Goal: Task Accomplishment & Management: Complete application form

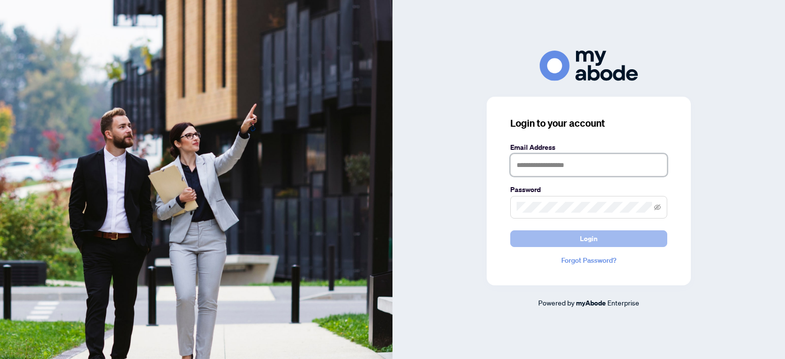
type input "**********"
click at [611, 240] on button "Login" at bounding box center [588, 238] width 157 height 17
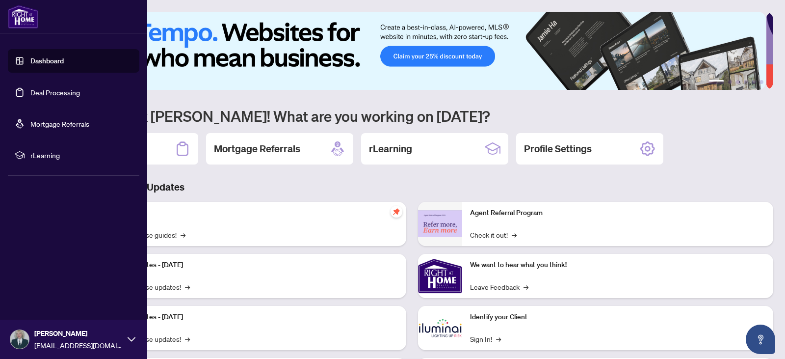
click at [51, 95] on link "Deal Processing" at bounding box center [55, 92] width 50 height 9
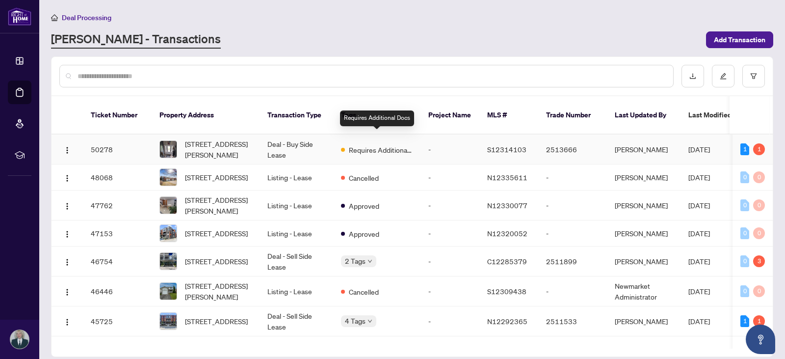
click at [382, 144] on span "Requires Additional Docs" at bounding box center [381, 149] width 64 height 11
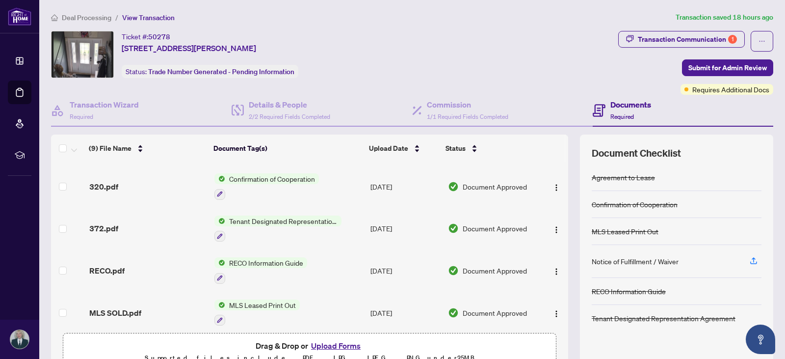
scroll to position [214, 0]
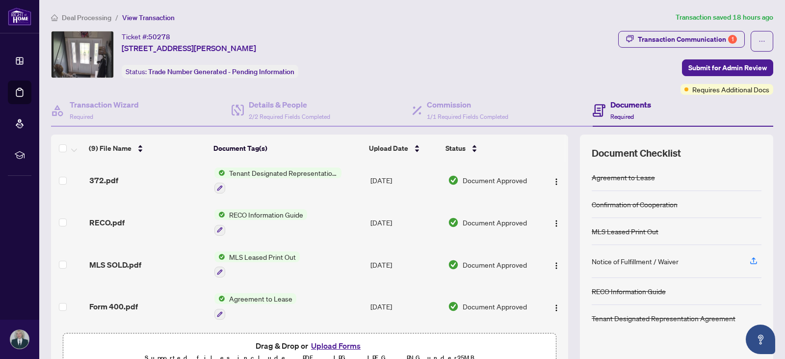
click at [330, 343] on button "Upload Forms" at bounding box center [335, 345] width 55 height 13
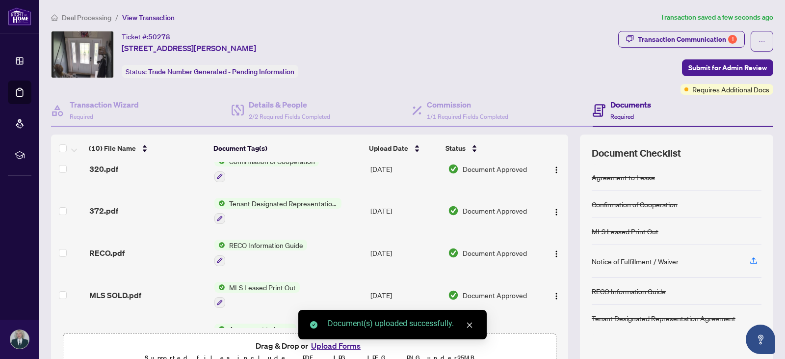
scroll to position [0, 0]
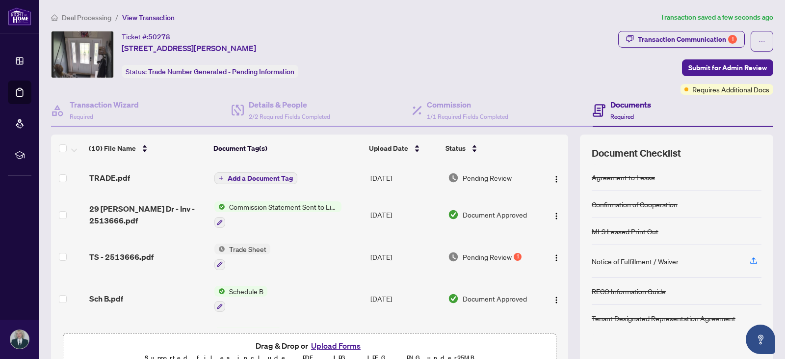
click at [273, 178] on span "Add a Document Tag" at bounding box center [260, 178] width 65 height 7
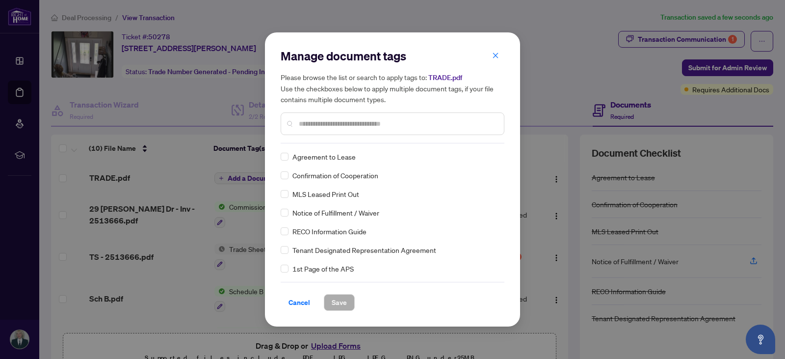
click at [305, 122] on input "text" at bounding box center [397, 123] width 197 height 11
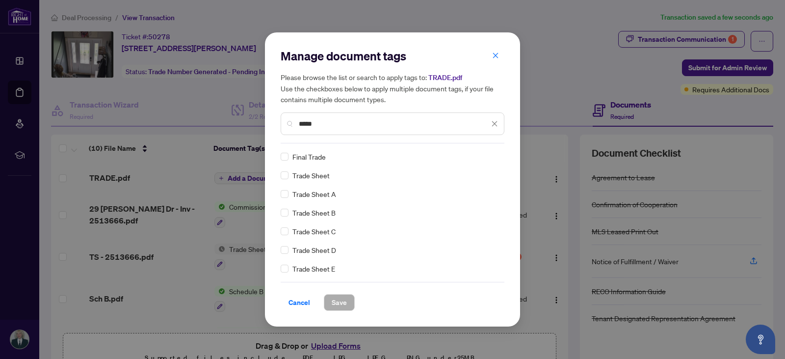
type input "*****"
click at [334, 303] on span "Save" at bounding box center [339, 303] width 15 height 16
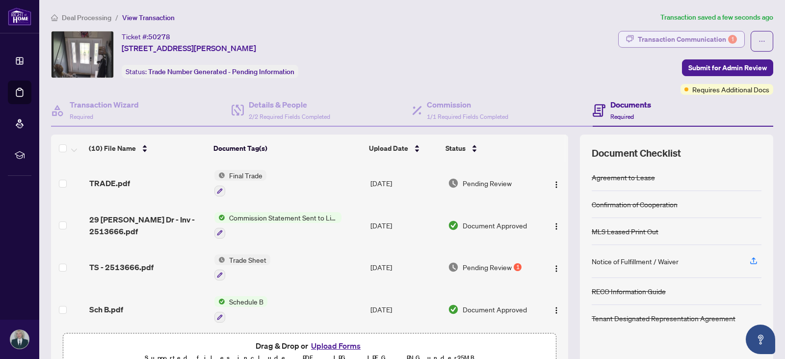
click at [692, 40] on div "Transaction Communication 1" at bounding box center [687, 39] width 99 height 16
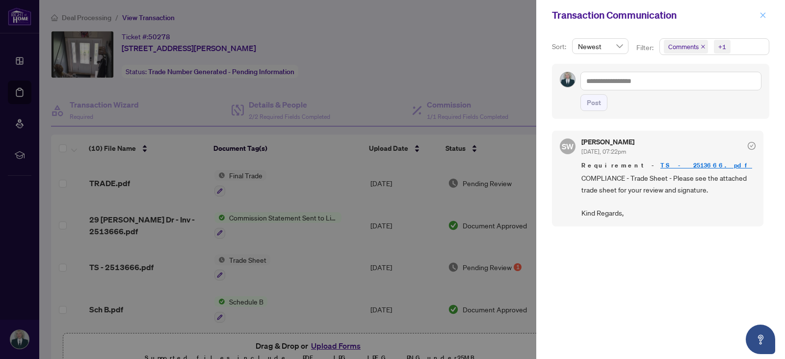
click at [763, 15] on icon "close" at bounding box center [763, 14] width 5 height 5
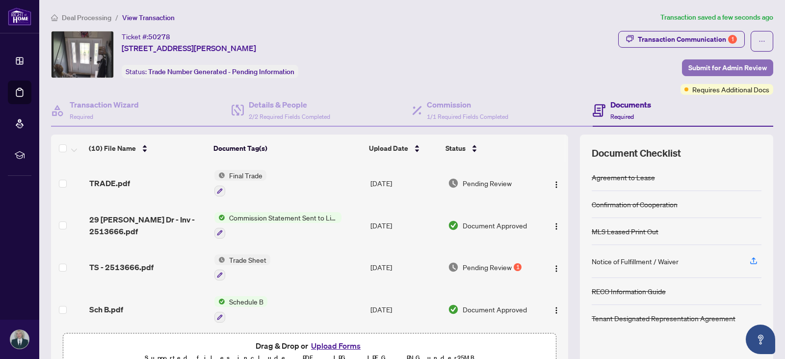
click at [710, 67] on span "Submit for Admin Review" at bounding box center [728, 68] width 79 height 16
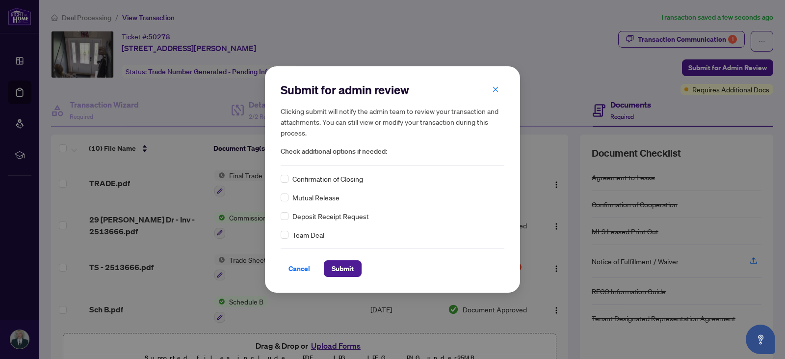
click at [289, 176] on div "Confirmation of Closing" at bounding box center [393, 178] width 224 height 11
click at [345, 269] on span "Submit" at bounding box center [343, 269] width 22 height 16
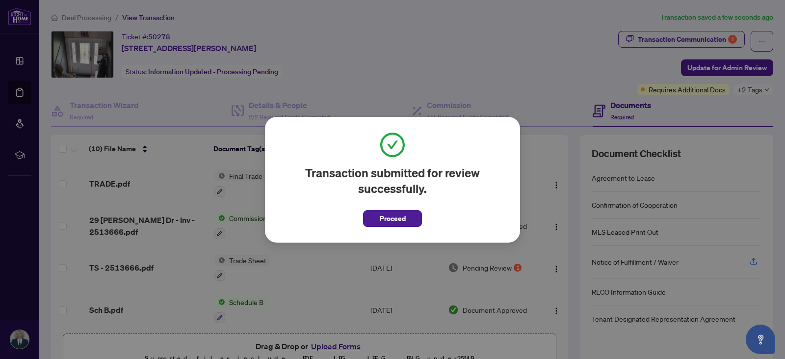
click at [391, 221] on span "Proceed" at bounding box center [393, 219] width 26 height 16
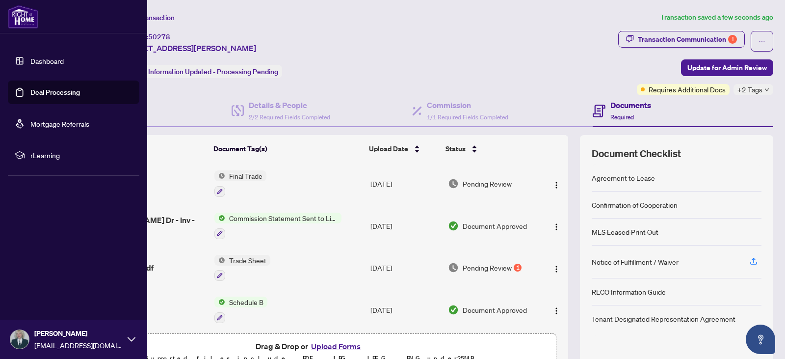
click at [37, 89] on link "Deal Processing" at bounding box center [55, 92] width 50 height 9
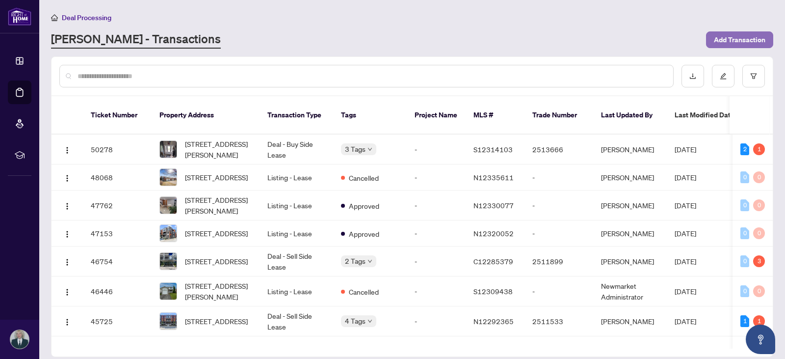
click at [753, 42] on span "Add Transaction" at bounding box center [740, 40] width 52 height 16
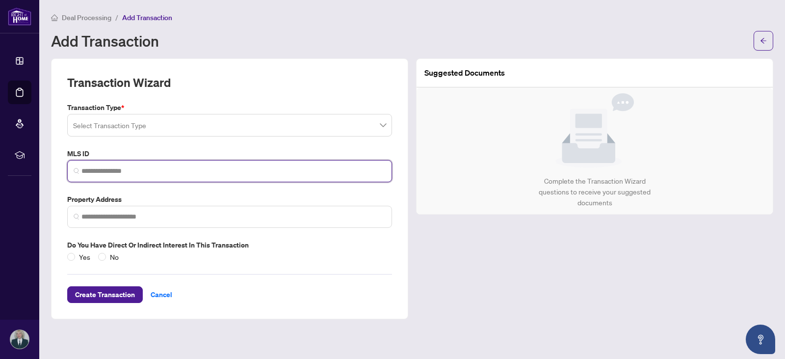
click at [116, 166] on input "search" at bounding box center [233, 171] width 304 height 10
paste input "*********"
click at [383, 121] on span at bounding box center [229, 125] width 313 height 19
type input "*********"
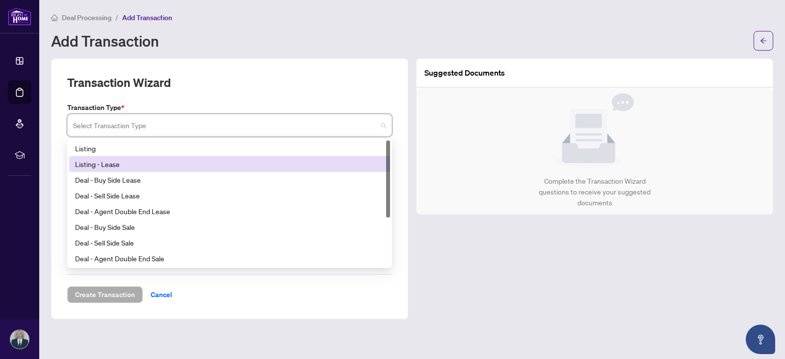
click at [124, 164] on div "Listing - Lease" at bounding box center [229, 164] width 309 height 11
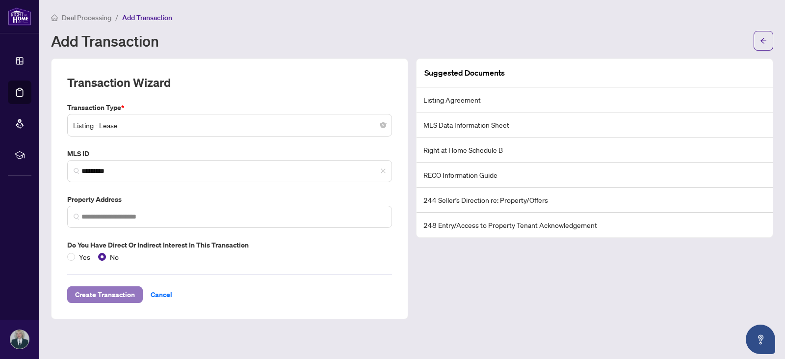
click at [106, 295] on span "Create Transaction" at bounding box center [105, 295] width 60 height 16
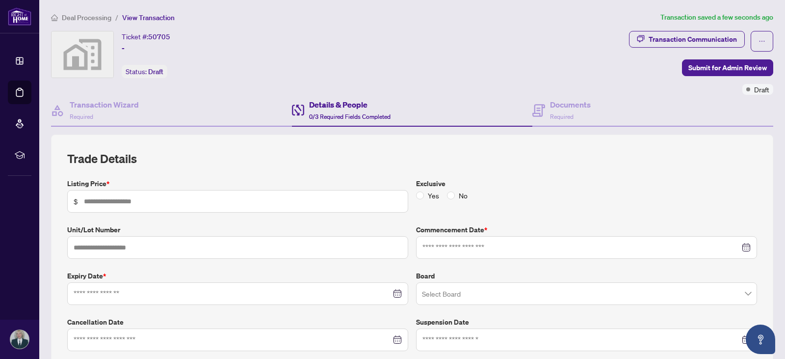
click at [299, 167] on div "Trade Details Listing Price * $ Exclusive Yes No Unit/Lot Number Commencement D…" at bounding box center [412, 251] width 690 height 200
click at [579, 103] on h4 "Documents" at bounding box center [570, 105] width 41 height 12
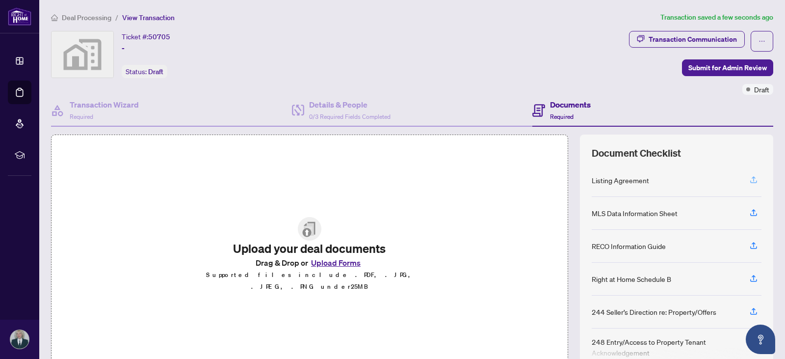
click at [750, 181] on icon "button" at bounding box center [754, 179] width 9 height 9
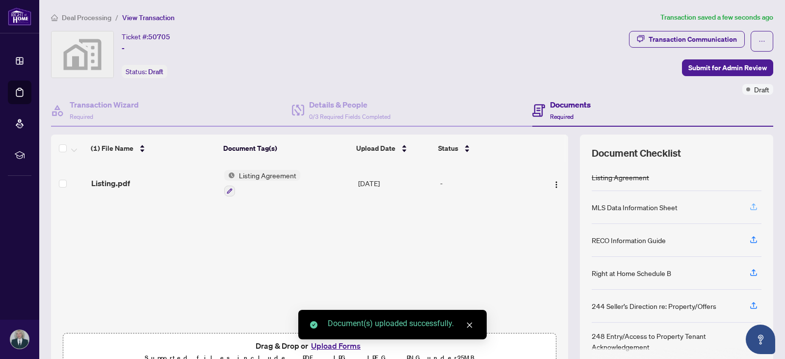
click at [751, 203] on button "button" at bounding box center [754, 207] width 16 height 17
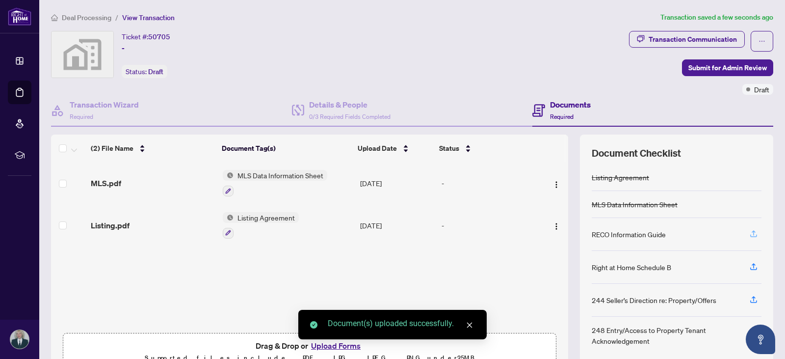
click at [752, 231] on icon "button" at bounding box center [754, 232] width 4 height 5
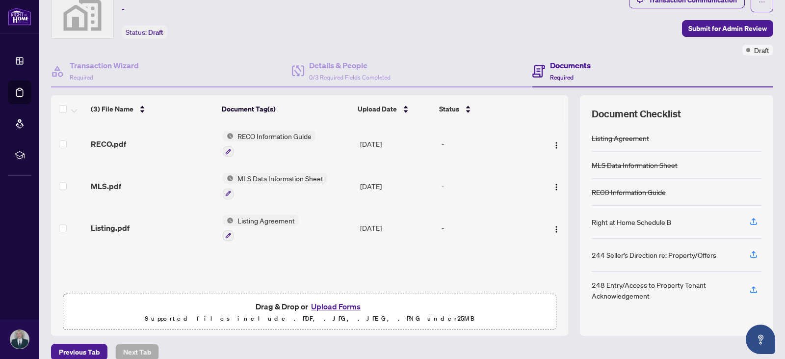
scroll to position [52, 0]
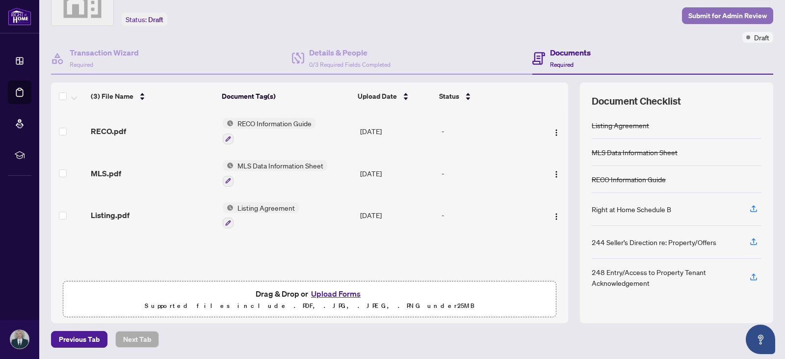
click at [721, 11] on span "Submit for Admin Review" at bounding box center [728, 16] width 79 height 16
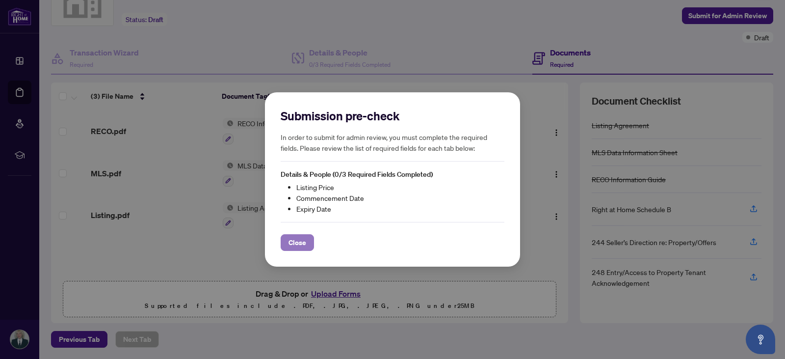
click at [289, 242] on span "Close" at bounding box center [298, 243] width 18 height 16
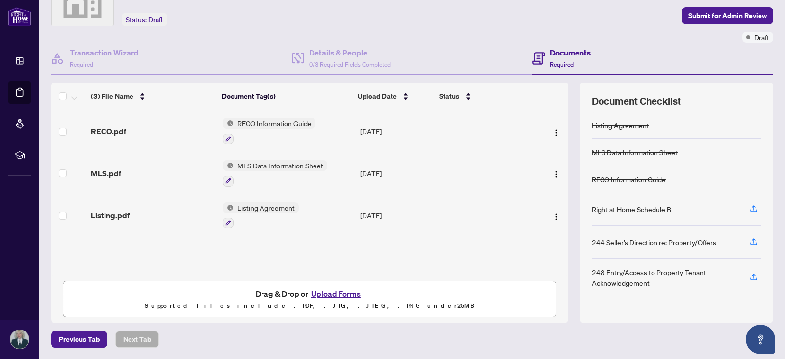
click at [580, 59] on div "Documents Required" at bounding box center [570, 58] width 41 height 23
click at [305, 68] on div "Details & People 0/3 Required Fields Completed" at bounding box center [341, 58] width 99 height 23
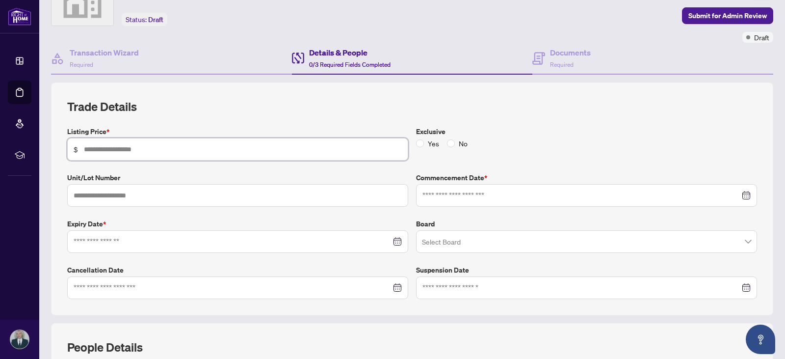
click at [178, 148] on input "text" at bounding box center [243, 149] width 318 height 11
type input "*****"
click at [453, 197] on input at bounding box center [582, 195] width 318 height 11
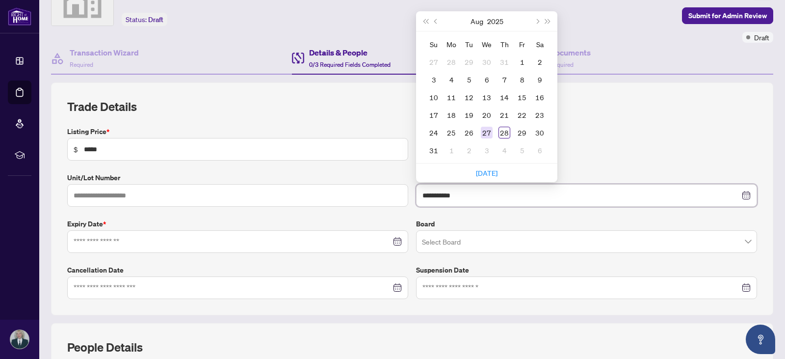
type input "**********"
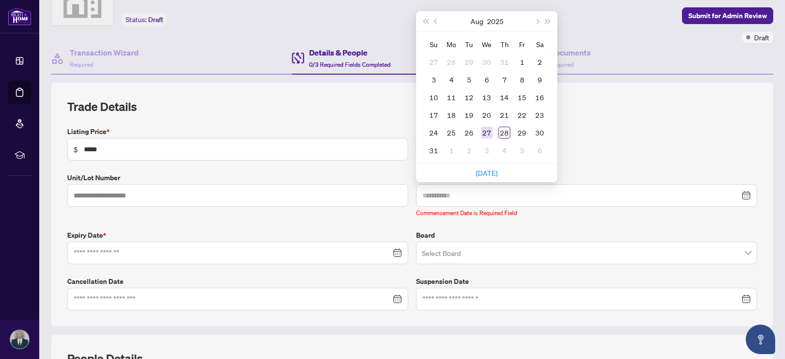
click at [487, 131] on div "27" at bounding box center [487, 133] width 12 height 12
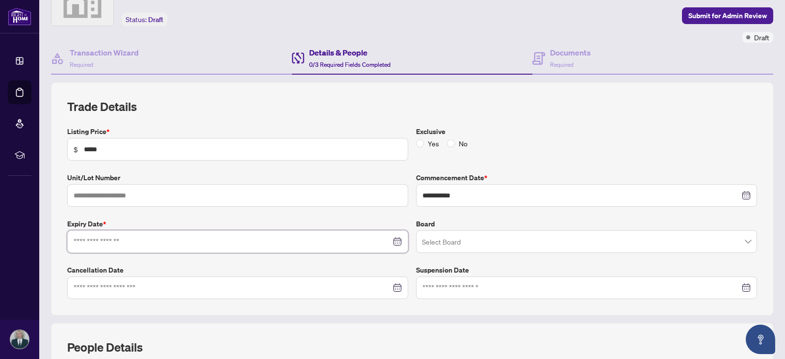
click at [119, 240] on input at bounding box center [233, 241] width 318 height 11
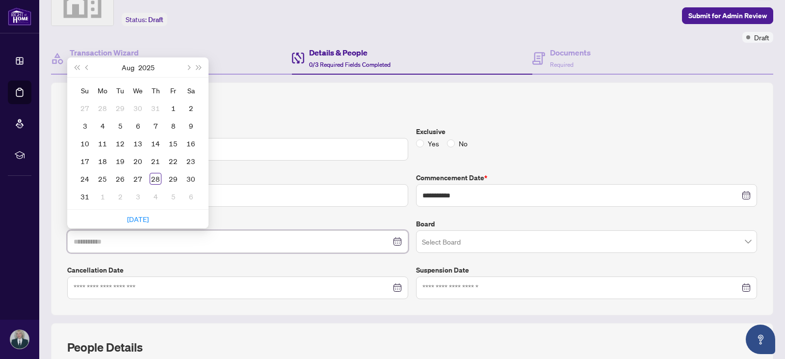
type input "**********"
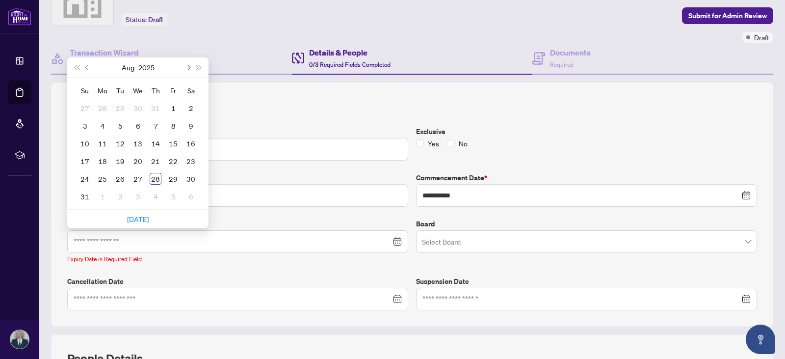
click at [188, 66] on span "Next month (PageDown)" at bounding box center [188, 67] width 5 height 5
type input "**********"
click at [104, 179] on div "27" at bounding box center [103, 179] width 12 height 12
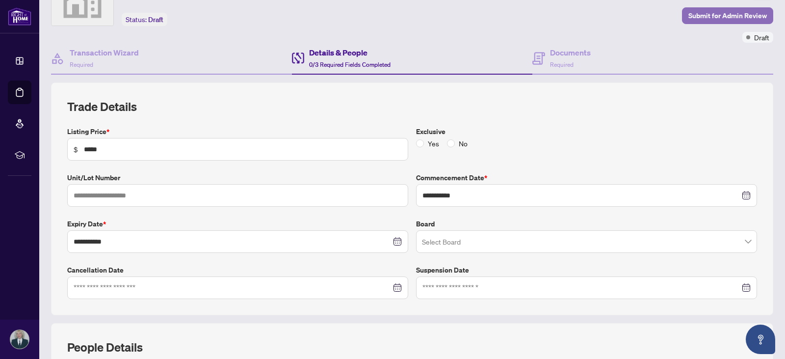
click at [697, 13] on span "Submit for Admin Review" at bounding box center [728, 16] width 79 height 16
click at [556, 148] on div "Yes No" at bounding box center [586, 143] width 341 height 11
click at [215, 168] on div "**********" at bounding box center [412, 212] width 698 height 173
click at [218, 151] on input "*****" at bounding box center [243, 149] width 318 height 11
type input "*"
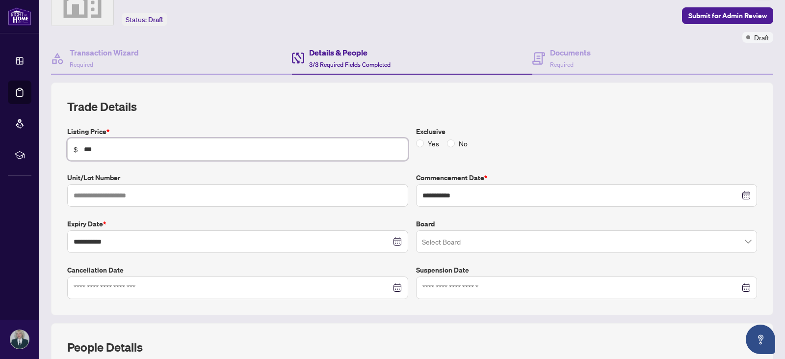
type input "*****"
click at [221, 179] on label "Unit/Lot Number" at bounding box center [237, 177] width 341 height 11
click at [723, 13] on span "Submit for Admin Review" at bounding box center [728, 16] width 79 height 16
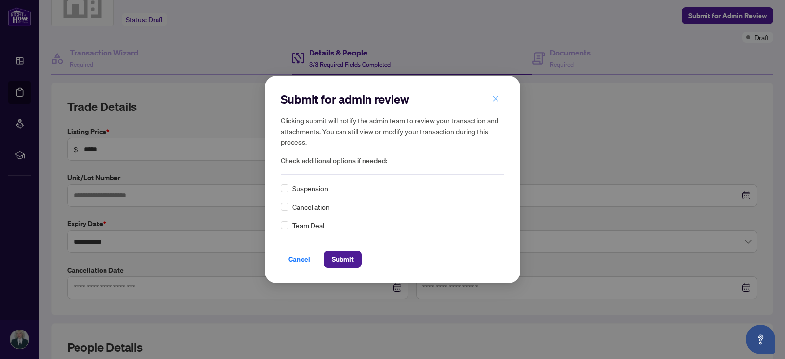
click at [495, 98] on icon "close" at bounding box center [495, 98] width 7 height 7
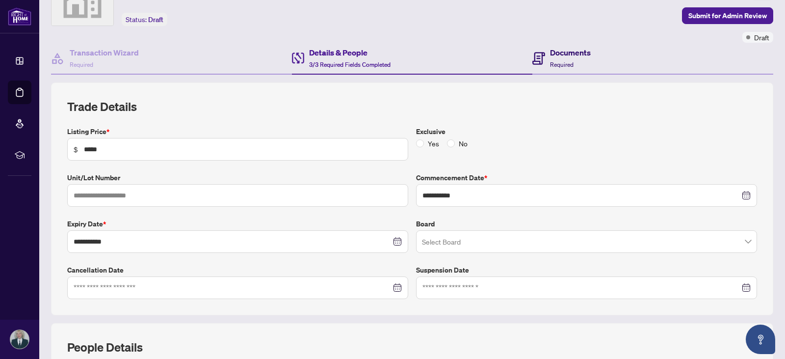
click at [558, 69] on div "Documents Required" at bounding box center [570, 58] width 41 height 23
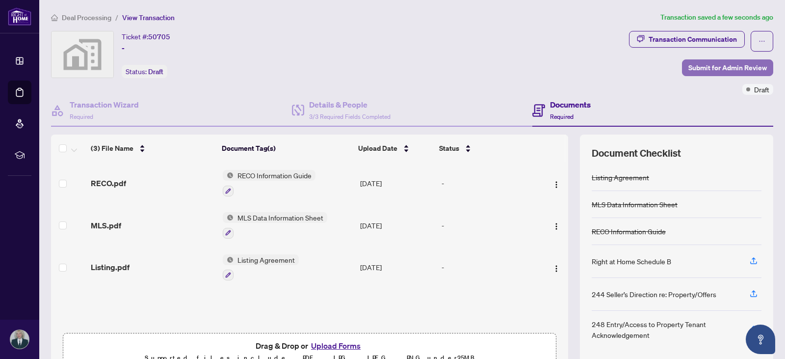
click at [689, 63] on span "Submit for Admin Review" at bounding box center [728, 68] width 79 height 16
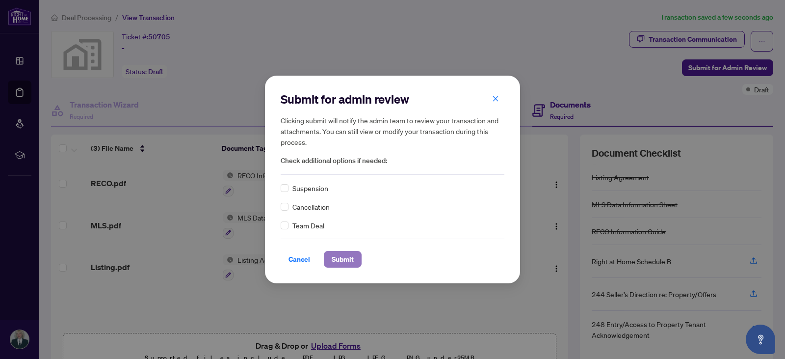
click at [344, 255] on span "Submit" at bounding box center [343, 259] width 22 height 16
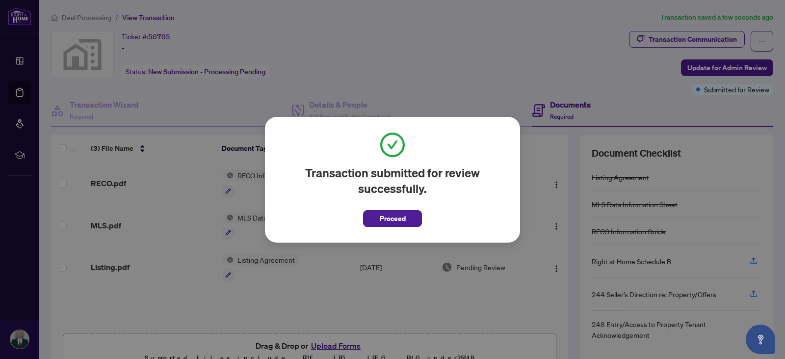
click at [385, 227] on div "Transaction submitted for review successfully. Proceed Cancel OK" at bounding box center [392, 180] width 255 height 126
click at [394, 219] on span "Proceed" at bounding box center [393, 219] width 26 height 16
